Goal: Task Accomplishment & Management: Manage account settings

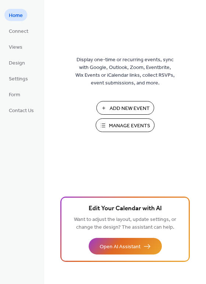
click at [113, 127] on span "Manage Events" at bounding box center [129, 126] width 41 height 8
click at [126, 127] on span "Manage Events" at bounding box center [129, 126] width 41 height 8
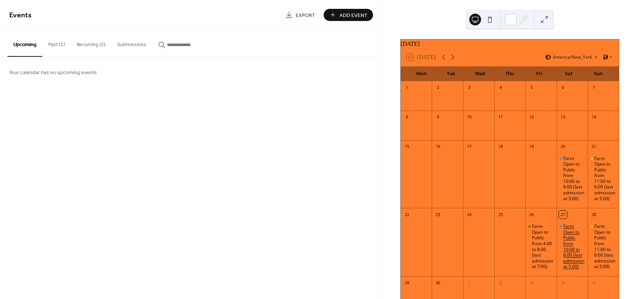
click at [563, 248] on div "Farm Open to Public from 10:00 to 6:00 (last admission at 5:00)" at bounding box center [574, 246] width 22 height 46
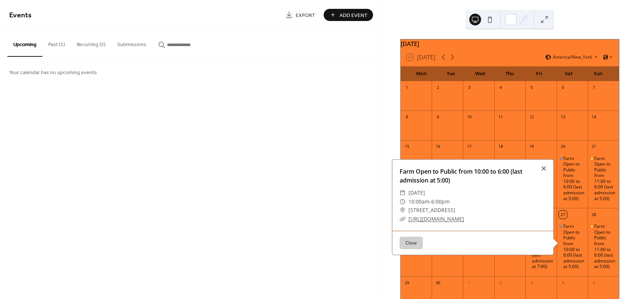
click at [52, 45] on button "Past (1)" at bounding box center [56, 43] width 28 height 26
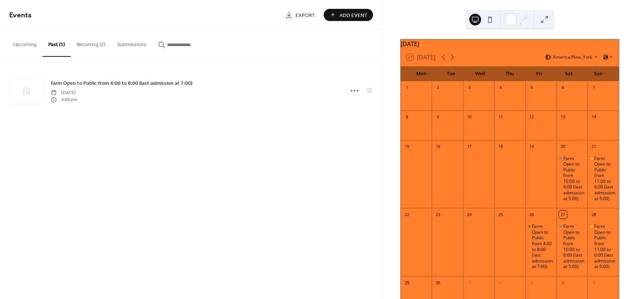
click at [88, 45] on button "Recurring (2)" at bounding box center [91, 43] width 41 height 26
click at [26, 44] on button "Upcoming" at bounding box center [24, 43] width 35 height 26
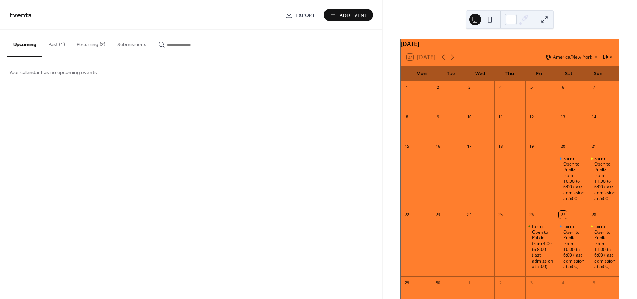
click at [53, 43] on button "Past (1)" at bounding box center [56, 43] width 28 height 26
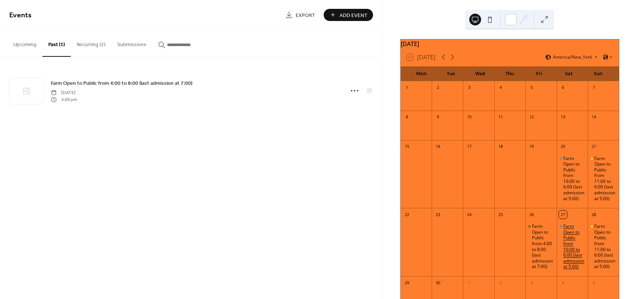
click at [563, 246] on div "Farm Open to Public from 10:00 to 6:00 (last admission at 5:00)" at bounding box center [574, 246] width 22 height 46
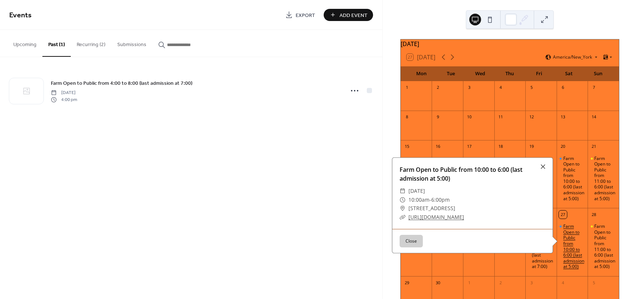
click at [577, 269] on div "Farm Open to Public from 10:00 to 6:00 (last admission at 5:00)" at bounding box center [574, 246] width 22 height 46
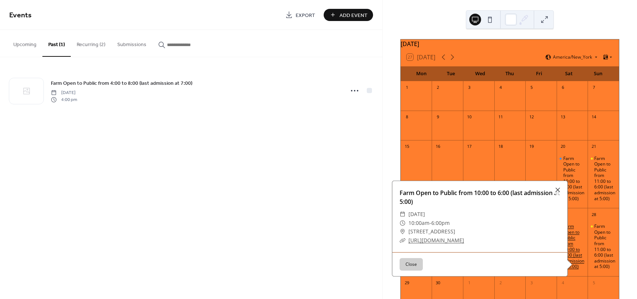
click at [574, 252] on div "Farm Open to Public from 10:00 to 6:00 (last admission at 5:00)" at bounding box center [574, 246] width 22 height 46
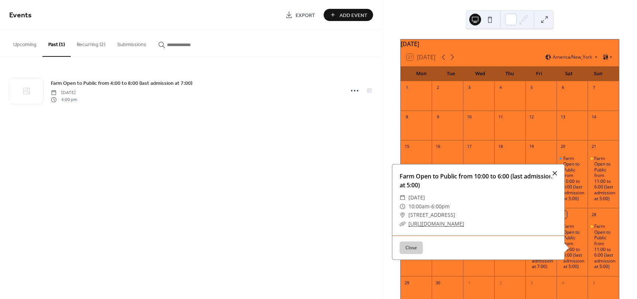
click at [554, 177] on div at bounding box center [554, 173] width 10 height 10
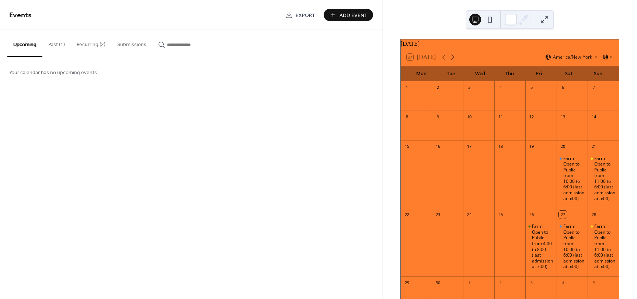
click at [568, 220] on div "27" at bounding box center [571, 214] width 31 height 12
drag, startPoint x: 568, startPoint y: 221, endPoint x: 87, endPoint y: 153, distance: 485.3
click at [87, 153] on div "Events Export Add Event Upcoming Past (1) Recurring (2) Submissions Your calend…" at bounding box center [191, 149] width 382 height 299
click at [568, 259] on div "Farm Open to Public from 10:00 to 6:00 (last admission at 5:00)" at bounding box center [574, 246] width 22 height 46
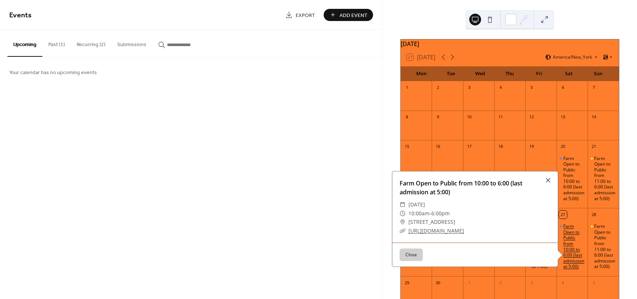
click at [568, 259] on div "Farm Open to Public from 10:00 to 6:00 (last admission at 5:00)" at bounding box center [574, 246] width 22 height 46
click at [573, 235] on div "Farm Open to Public from 10:00 to 6:00 (last admission at 5:00)" at bounding box center [574, 246] width 22 height 46
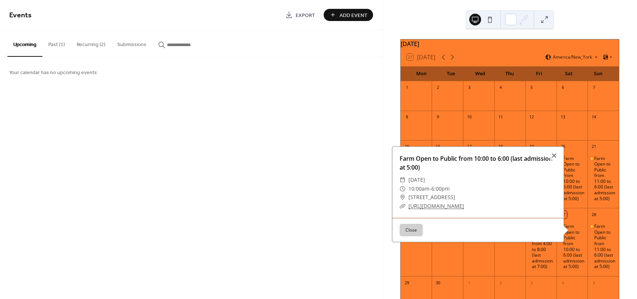
click at [489, 22] on button at bounding box center [490, 20] width 12 height 12
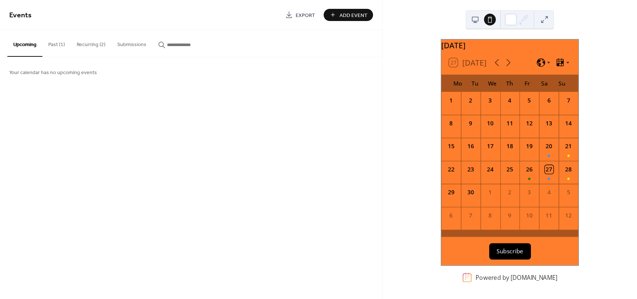
click at [473, 21] on button at bounding box center [475, 20] width 12 height 12
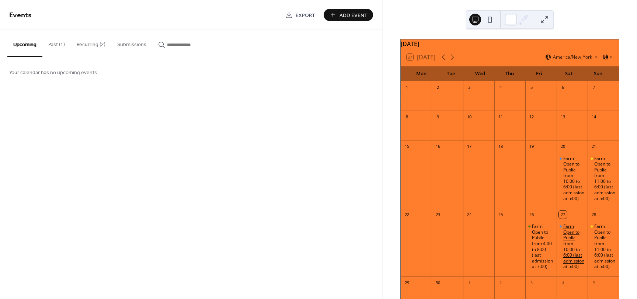
click at [566, 235] on div "Farm Open to Public from 10:00 to 6:00 (last admission at 5:00)" at bounding box center [574, 246] width 22 height 46
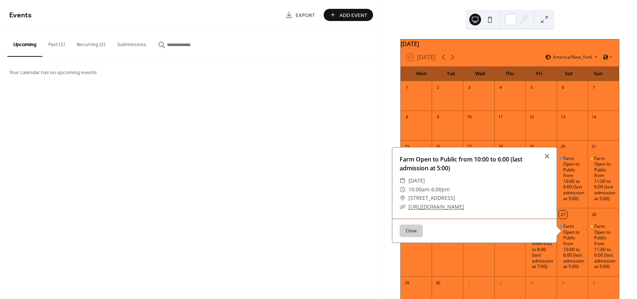
click at [546, 158] on div at bounding box center [547, 156] width 10 height 10
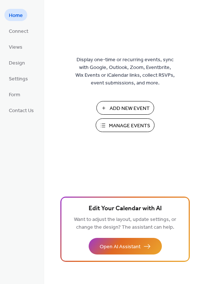
click at [121, 123] on span "Manage Events" at bounding box center [129, 126] width 41 height 8
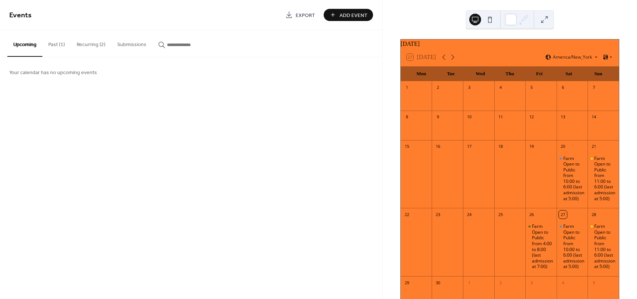
click at [52, 45] on button "Past (1)" at bounding box center [56, 43] width 28 height 26
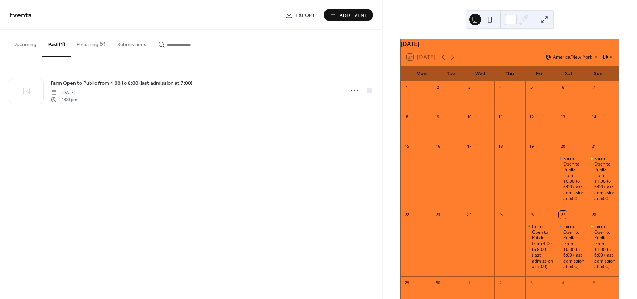
click at [20, 43] on button "Upcoming" at bounding box center [24, 43] width 35 height 26
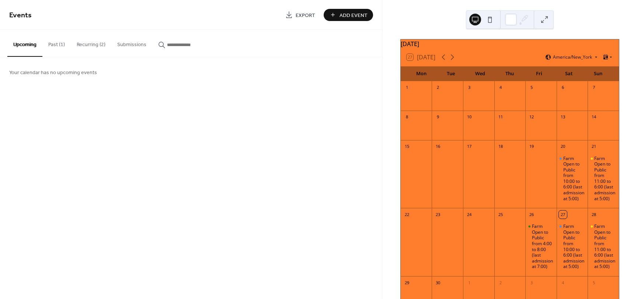
click at [137, 45] on button "Submissions" at bounding box center [131, 43] width 41 height 26
click at [100, 43] on button "Recurring (2)" at bounding box center [91, 43] width 41 height 26
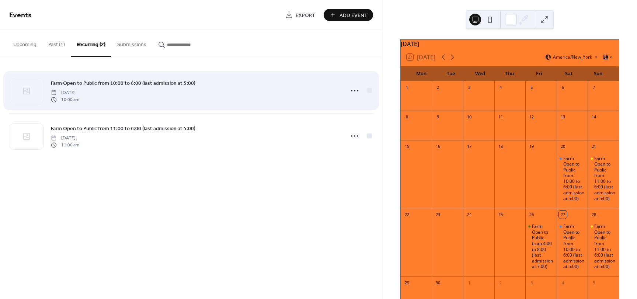
click at [144, 98] on div "Farm Open to Public from 10:00 to 6:00 (last admission at 5:00) [DATE] 10:00 am" at bounding box center [195, 91] width 289 height 24
click at [351, 91] on circle at bounding box center [351, 90] width 1 height 1
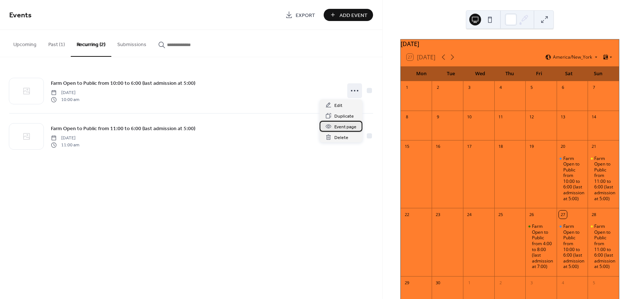
click at [340, 129] on span "Event page" at bounding box center [345, 127] width 22 height 8
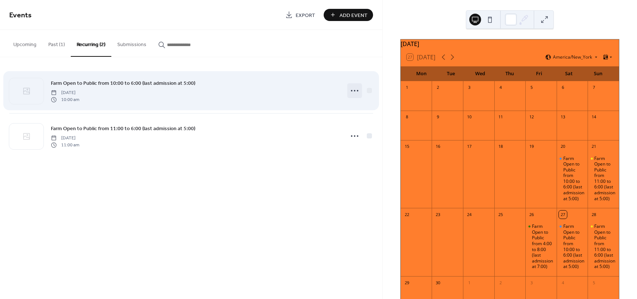
click at [355, 88] on icon at bounding box center [355, 91] width 12 height 12
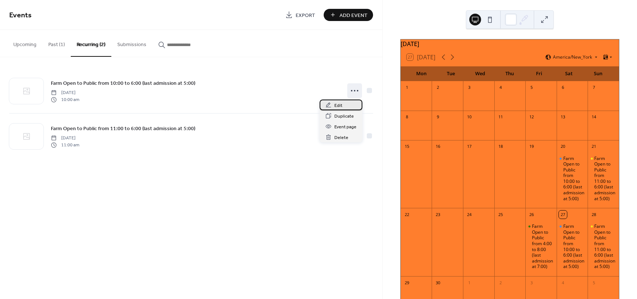
click at [342, 106] on div "Edit" at bounding box center [341, 105] width 43 height 11
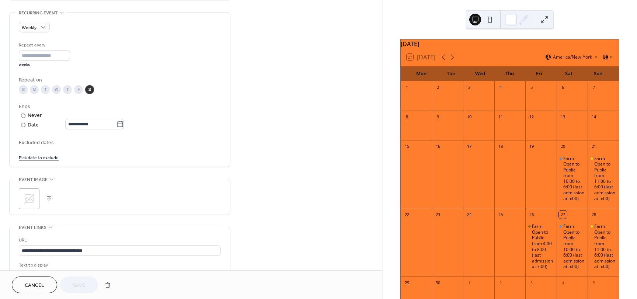
scroll to position [332, 0]
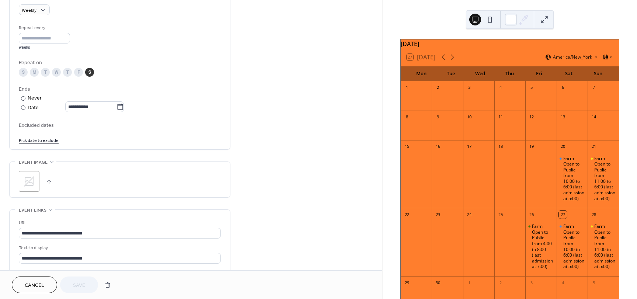
click at [45, 140] on link "Pick date to exclude" at bounding box center [39, 140] width 40 height 8
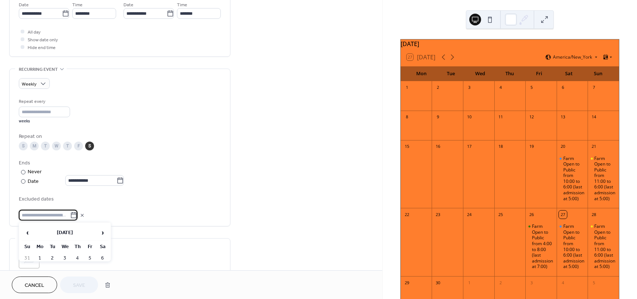
scroll to position [295, 0]
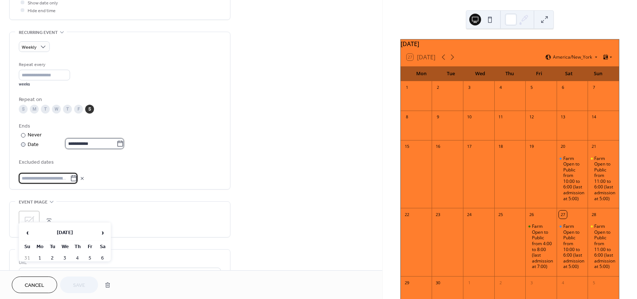
click at [102, 139] on input "**********" at bounding box center [90, 143] width 51 height 11
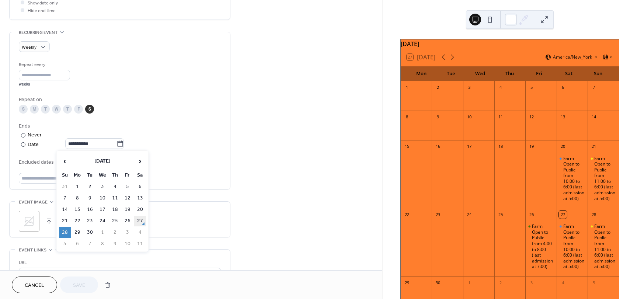
click at [138, 222] on td "27" at bounding box center [140, 221] width 12 height 11
type input "**********"
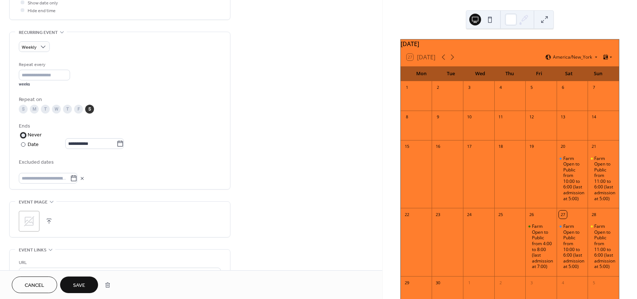
click at [25, 134] on div at bounding box center [23, 135] width 4 height 4
click at [77, 179] on icon at bounding box center [73, 178] width 7 height 7
click at [70, 179] on input "text" at bounding box center [44, 178] width 51 height 11
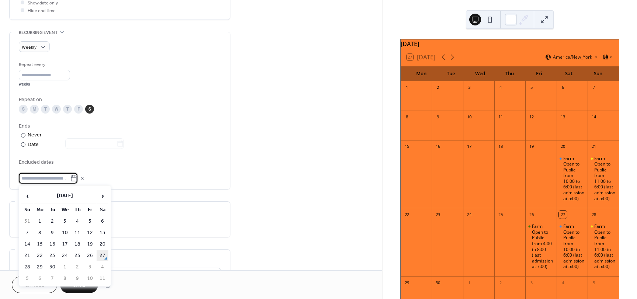
click at [102, 254] on td "27" at bounding box center [103, 255] width 12 height 11
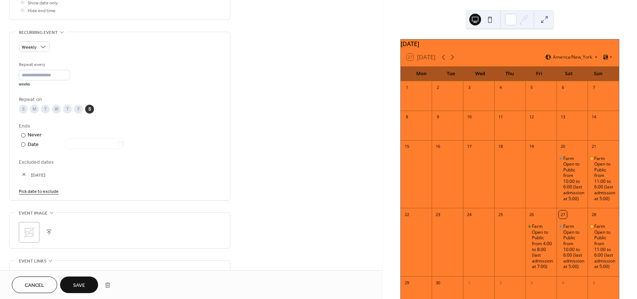
click at [83, 282] on span "Save" at bounding box center [79, 286] width 12 height 8
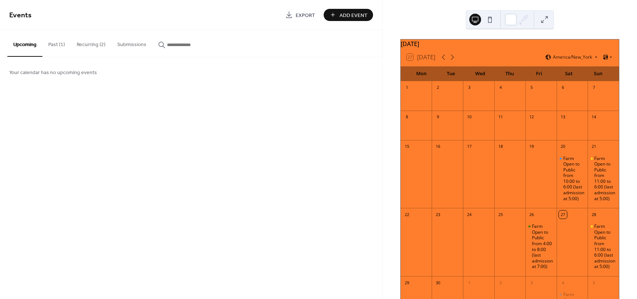
click at [565, 241] on div at bounding box center [571, 247] width 31 height 54
click at [339, 19] on button "Add Event" at bounding box center [348, 15] width 49 height 12
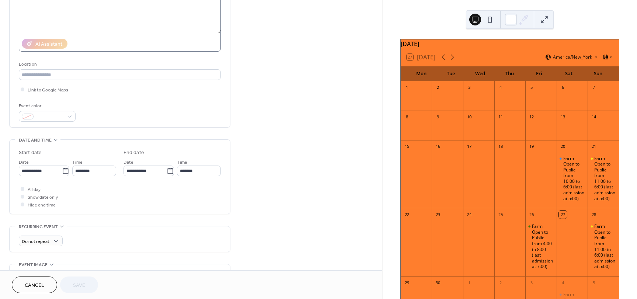
scroll to position [111, 0]
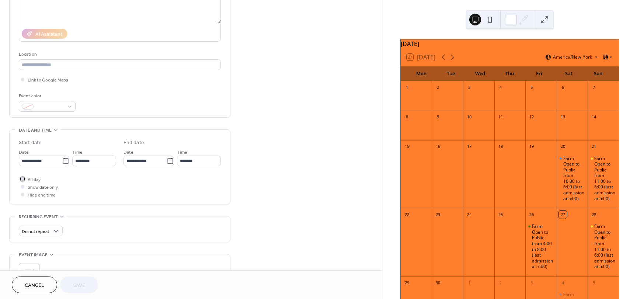
click at [21, 177] on div at bounding box center [23, 179] width 4 height 4
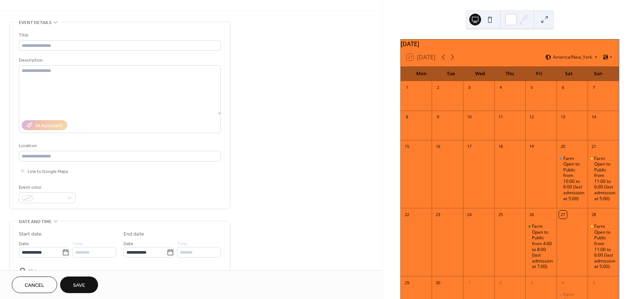
scroll to position [0, 0]
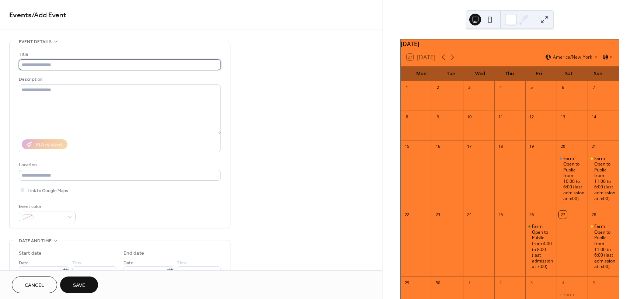
click at [43, 66] on input "text" at bounding box center [120, 64] width 202 height 11
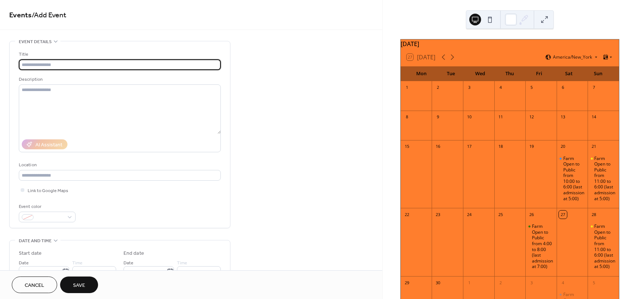
click at [60, 276] on button "Save" at bounding box center [79, 284] width 38 height 17
type input "**********"
click at [79, 282] on span "Save" at bounding box center [79, 286] width 12 height 8
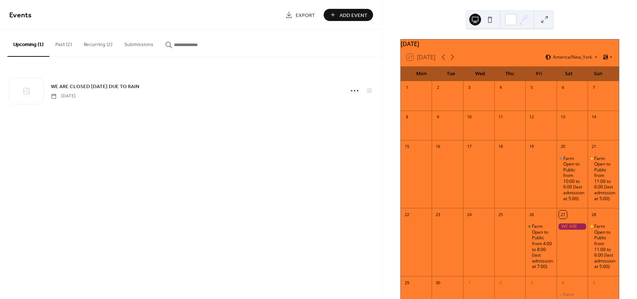
click at [567, 230] on div at bounding box center [571, 226] width 31 height 6
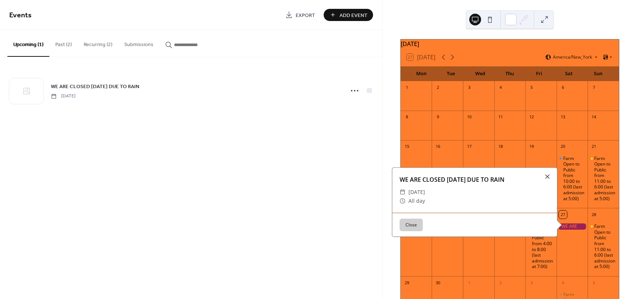
click at [574, 245] on div at bounding box center [571, 247] width 31 height 54
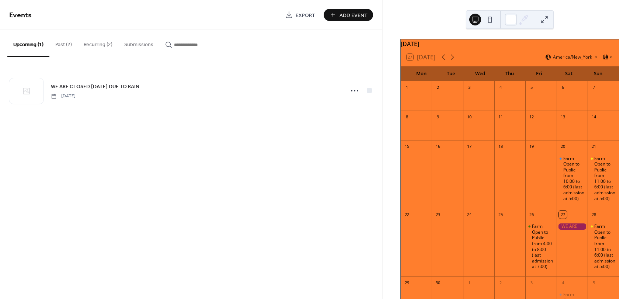
click at [571, 230] on div at bounding box center [571, 226] width 31 height 6
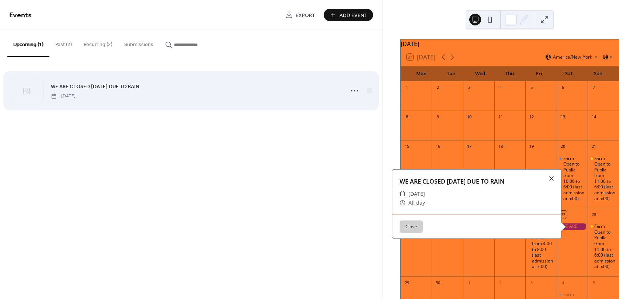
click at [76, 96] on span "[DATE]" at bounding box center [63, 96] width 25 height 7
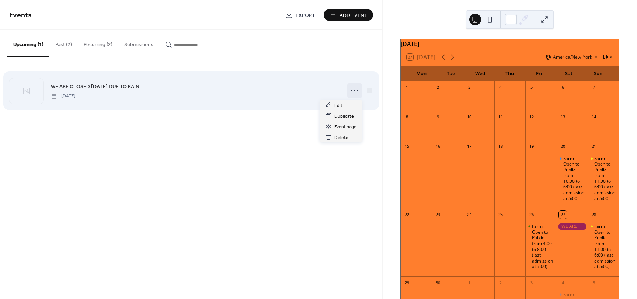
click at [353, 91] on icon at bounding box center [355, 91] width 12 height 12
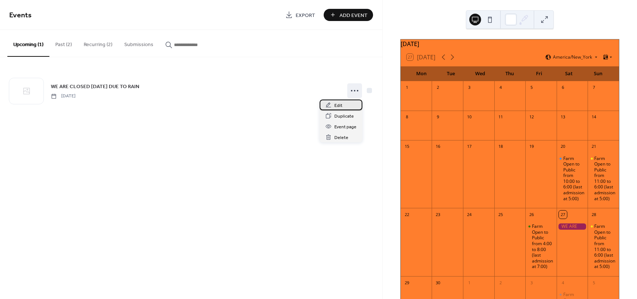
click at [345, 105] on div "Edit" at bounding box center [341, 105] width 43 height 11
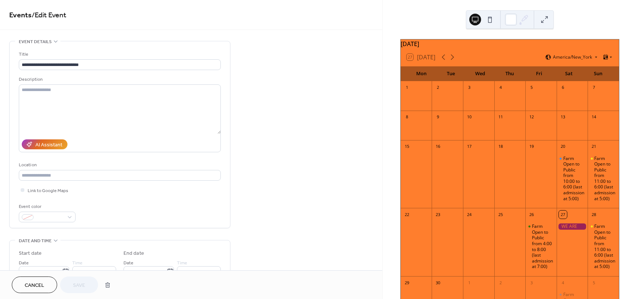
click at [562, 230] on div at bounding box center [571, 226] width 31 height 6
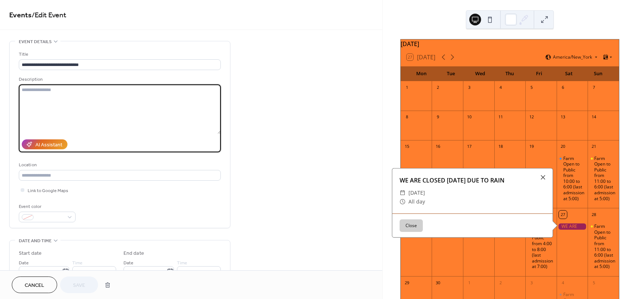
click at [76, 100] on textarea at bounding box center [120, 108] width 202 height 49
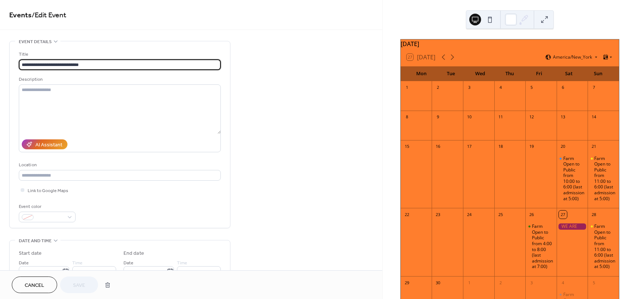
drag, startPoint x: 113, startPoint y: 63, endPoint x: 14, endPoint y: 63, distance: 99.1
click at [14, 63] on div "**********" at bounding box center [120, 134] width 220 height 186
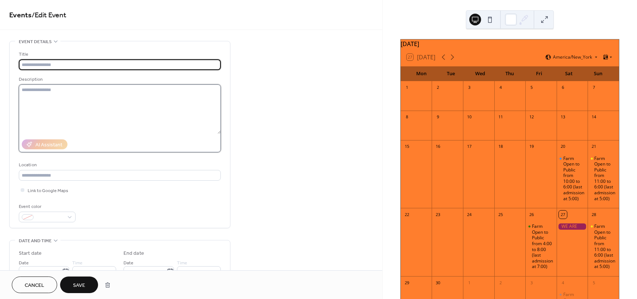
click at [25, 88] on textarea at bounding box center [120, 108] width 202 height 49
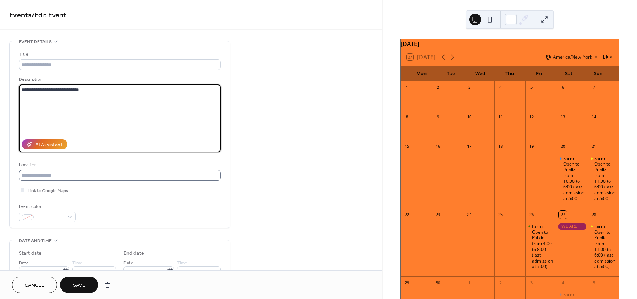
type textarea "**********"
click at [95, 171] on input "text" at bounding box center [120, 175] width 202 height 11
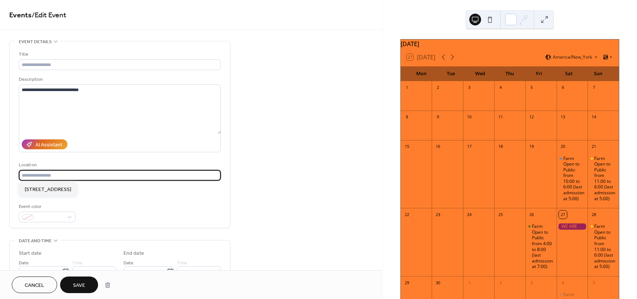
click at [109, 140] on div "AI Assistant" at bounding box center [120, 144] width 202 height 16
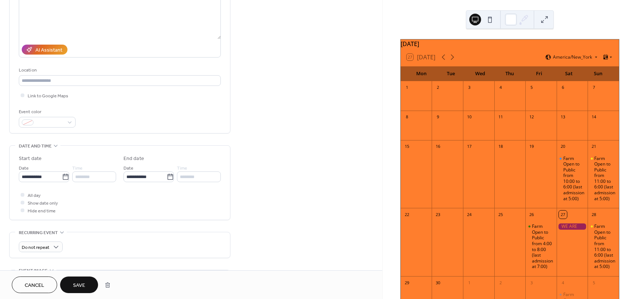
scroll to position [147, 0]
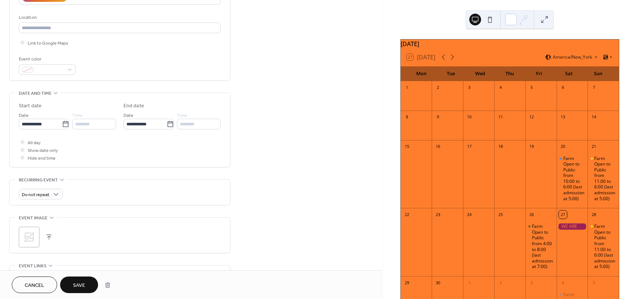
click at [77, 282] on span "Save" at bounding box center [79, 286] width 12 height 8
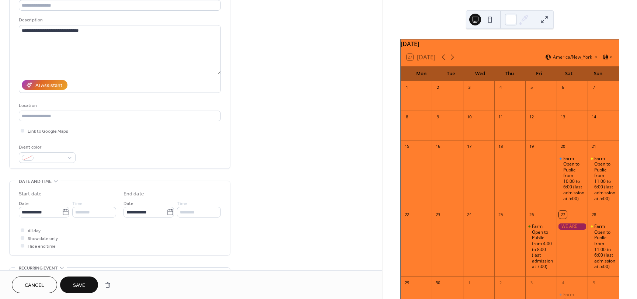
click at [568, 230] on div at bounding box center [571, 226] width 31 height 6
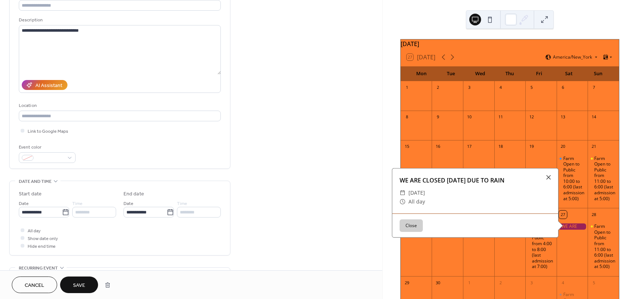
click at [568, 230] on div at bounding box center [571, 226] width 31 height 6
click at [570, 230] on div at bounding box center [571, 226] width 31 height 6
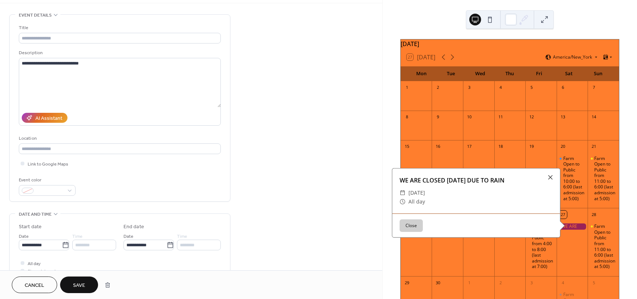
scroll to position [0, 0]
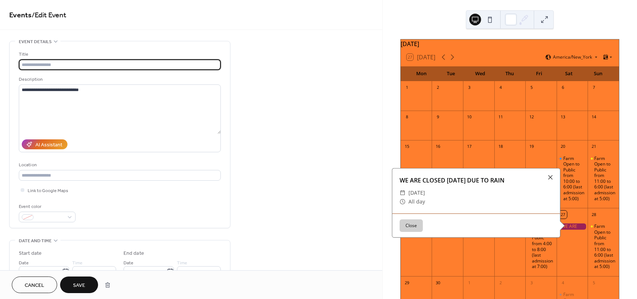
click at [65, 62] on input "text" at bounding box center [120, 64] width 202 height 11
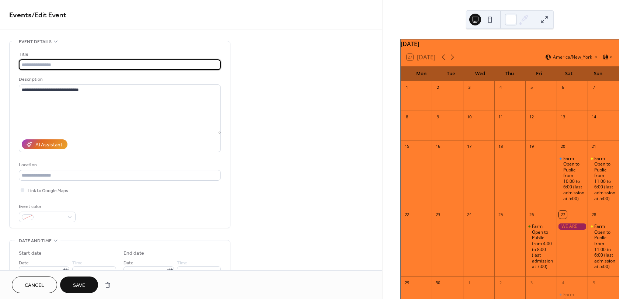
click at [576, 230] on div at bounding box center [571, 226] width 31 height 6
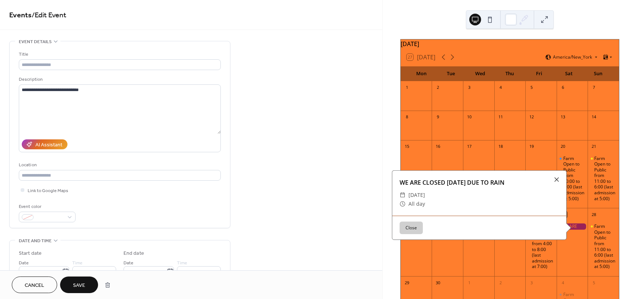
click at [569, 257] on div at bounding box center [571, 247] width 31 height 54
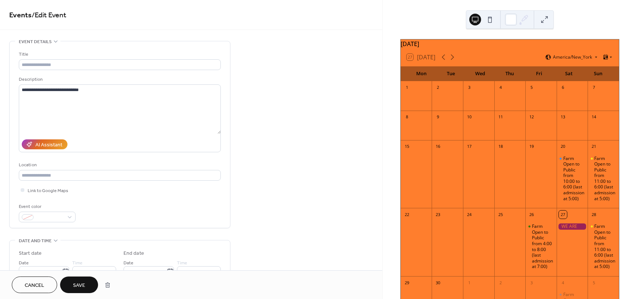
click at [566, 230] on div at bounding box center [571, 226] width 31 height 6
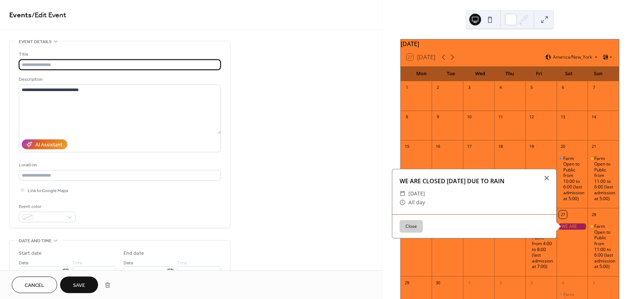
click at [27, 61] on input "text" at bounding box center [120, 64] width 202 height 11
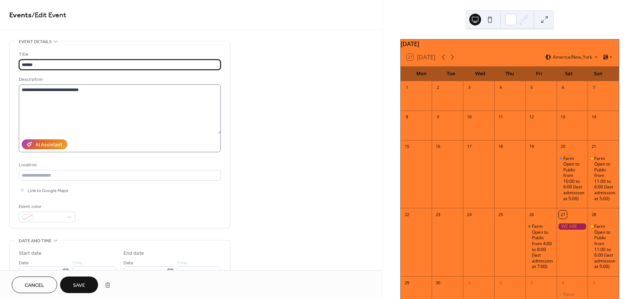
type input "******"
click at [78, 103] on textarea "**********" at bounding box center [120, 108] width 202 height 49
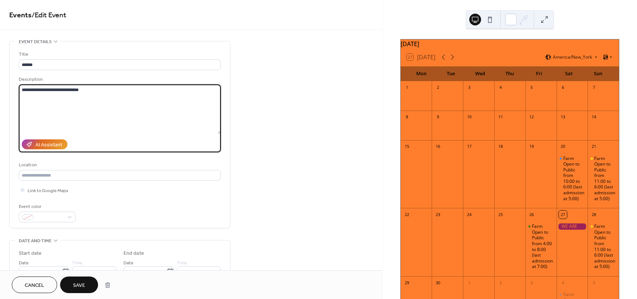
click at [79, 286] on span "Save" at bounding box center [79, 286] width 12 height 8
